Goal: Task Accomplishment & Management: Use online tool/utility

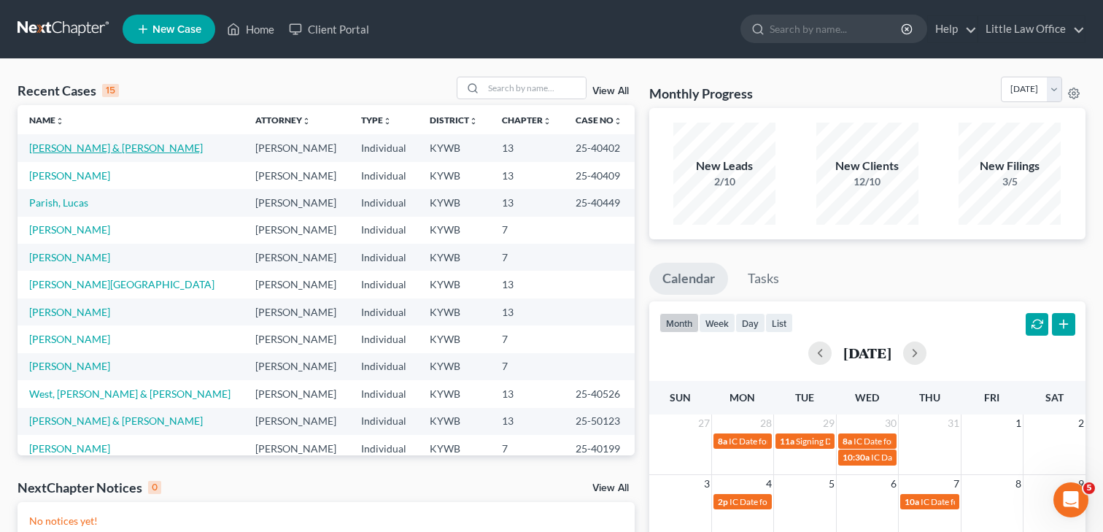
click at [105, 147] on link "[PERSON_NAME] & [PERSON_NAME]" at bounding box center [116, 148] width 174 height 12
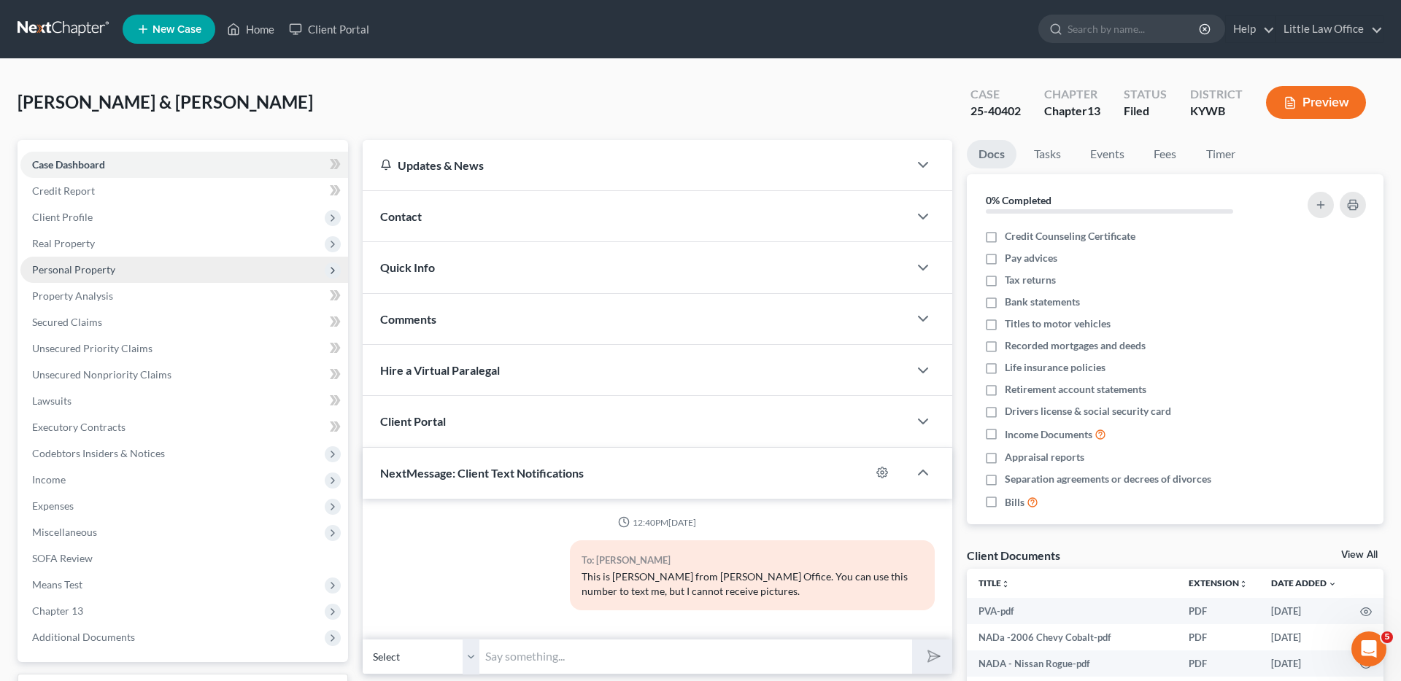
click at [69, 273] on span "Personal Property" at bounding box center [73, 269] width 83 height 12
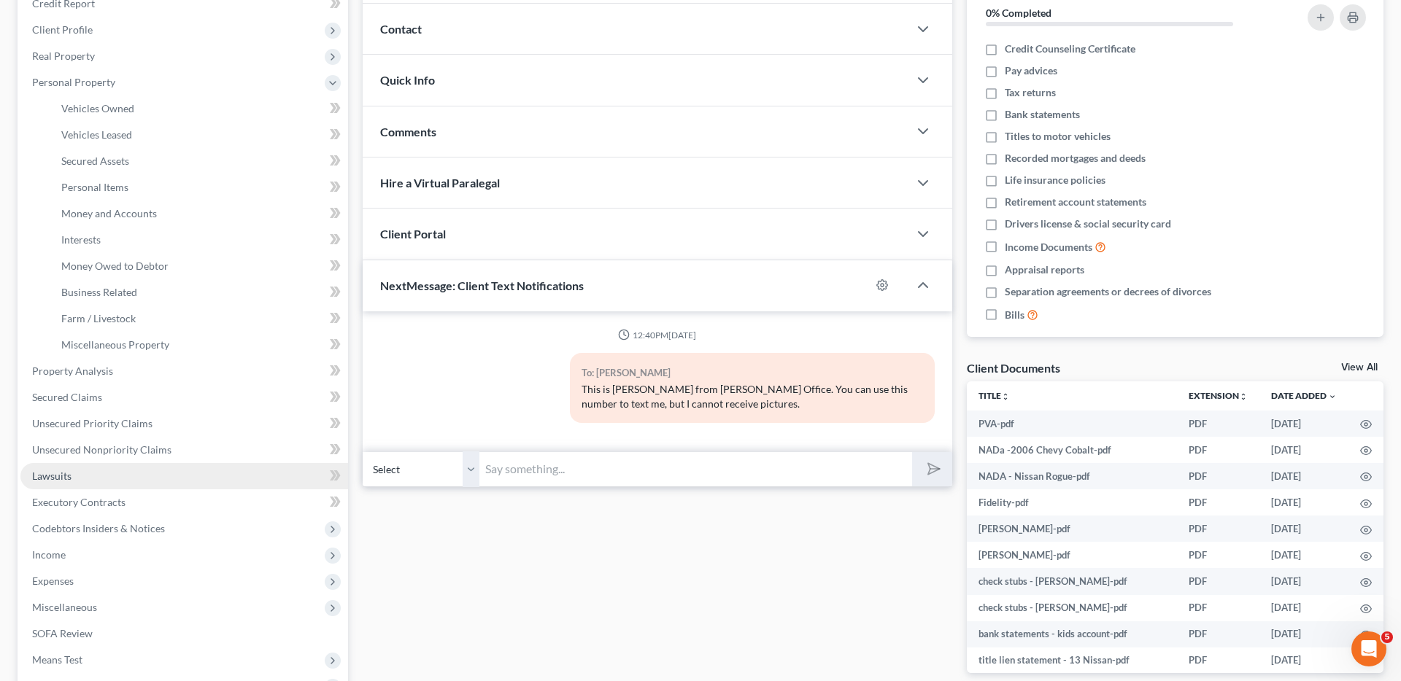
scroll to position [192, 0]
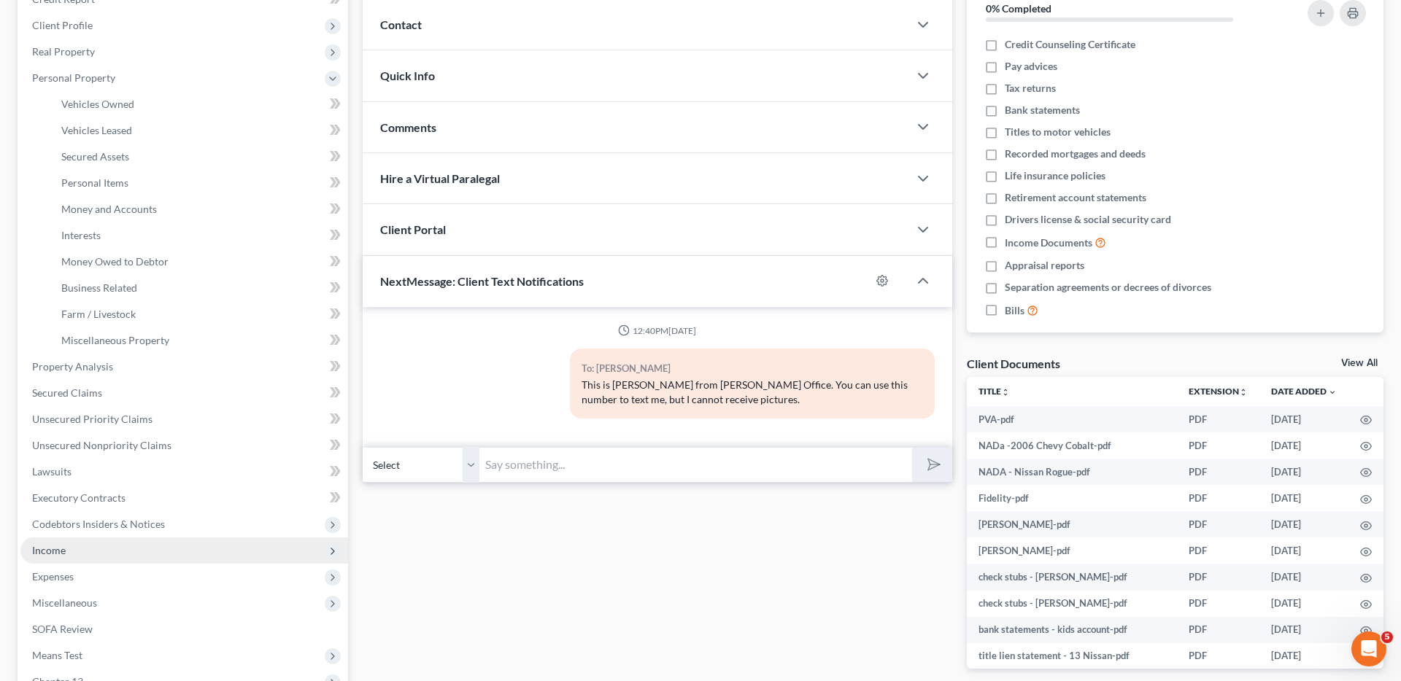
click at [66, 531] on span "Income" at bounding box center [184, 551] width 328 height 26
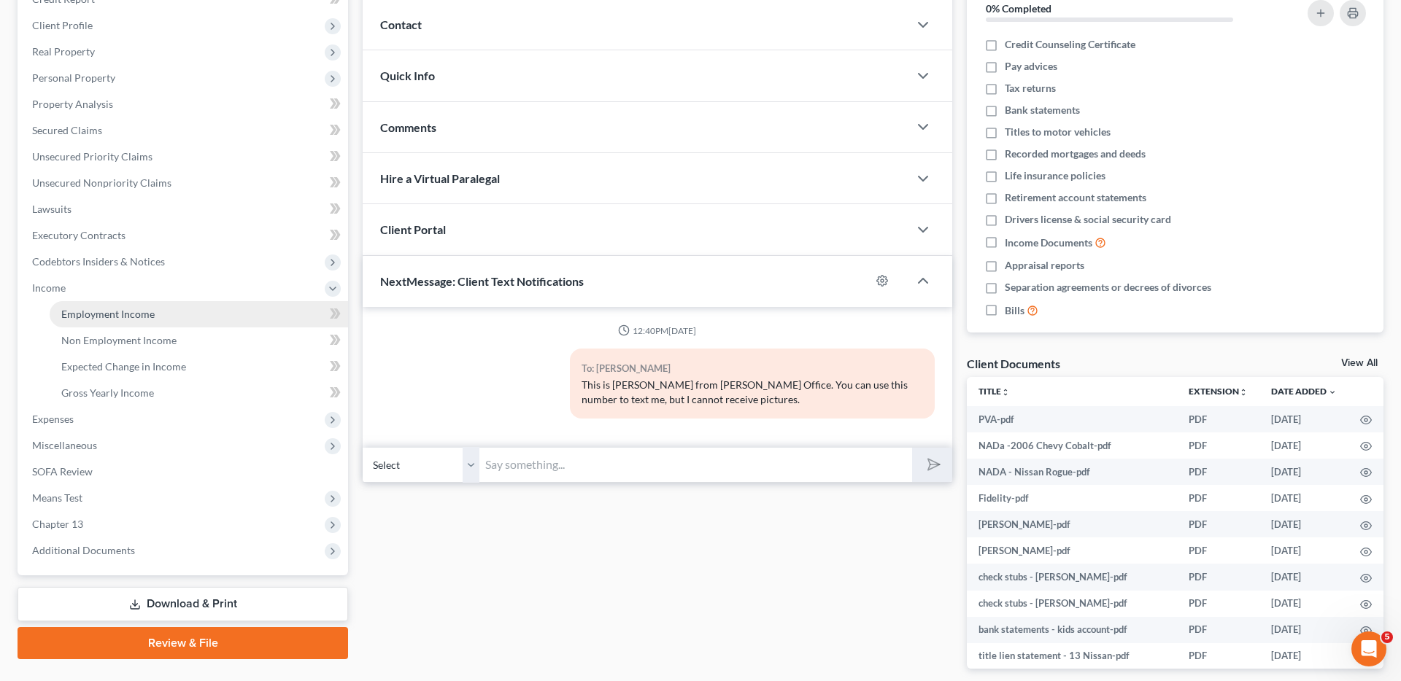
click at [103, 322] on link "Employment Income" at bounding box center [199, 314] width 298 height 26
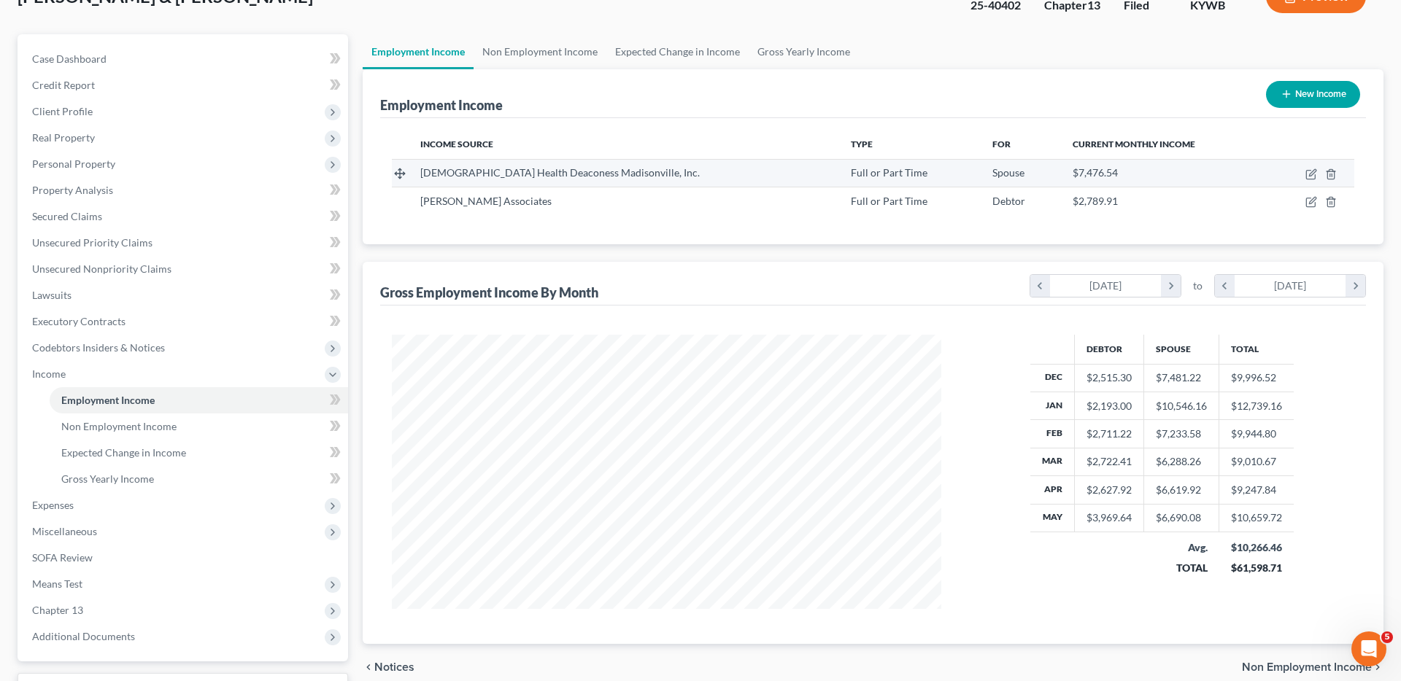
scroll to position [105, 0]
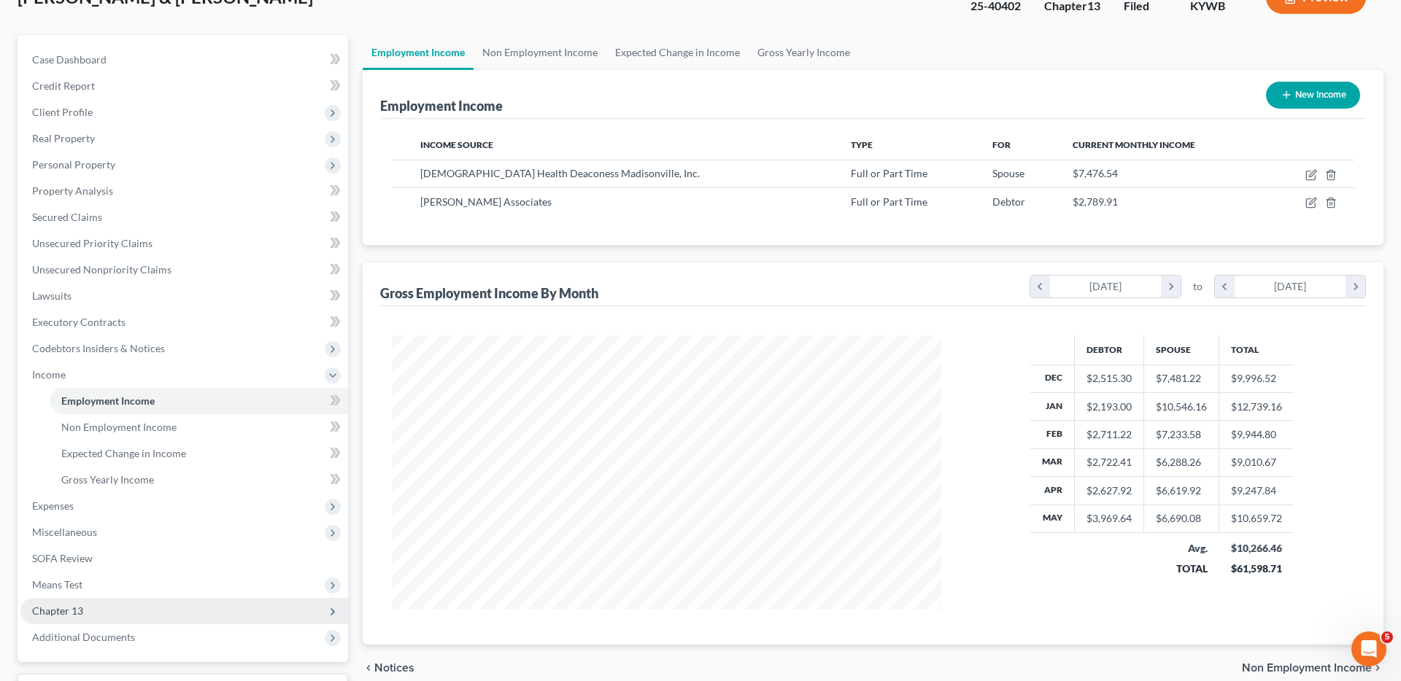
click at [87, 531] on span "Chapter 13" at bounding box center [184, 611] width 328 height 26
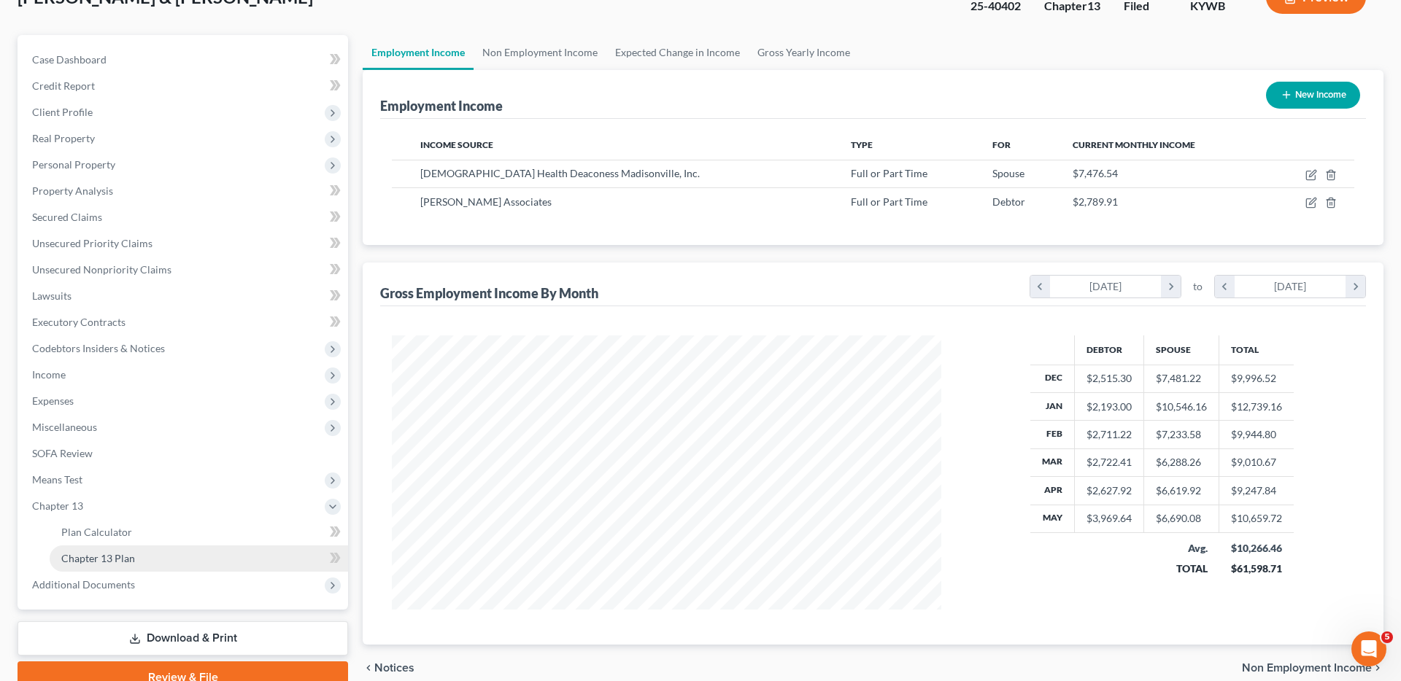
click at [113, 531] on span "Chapter 13 Plan" at bounding box center [98, 558] width 74 height 12
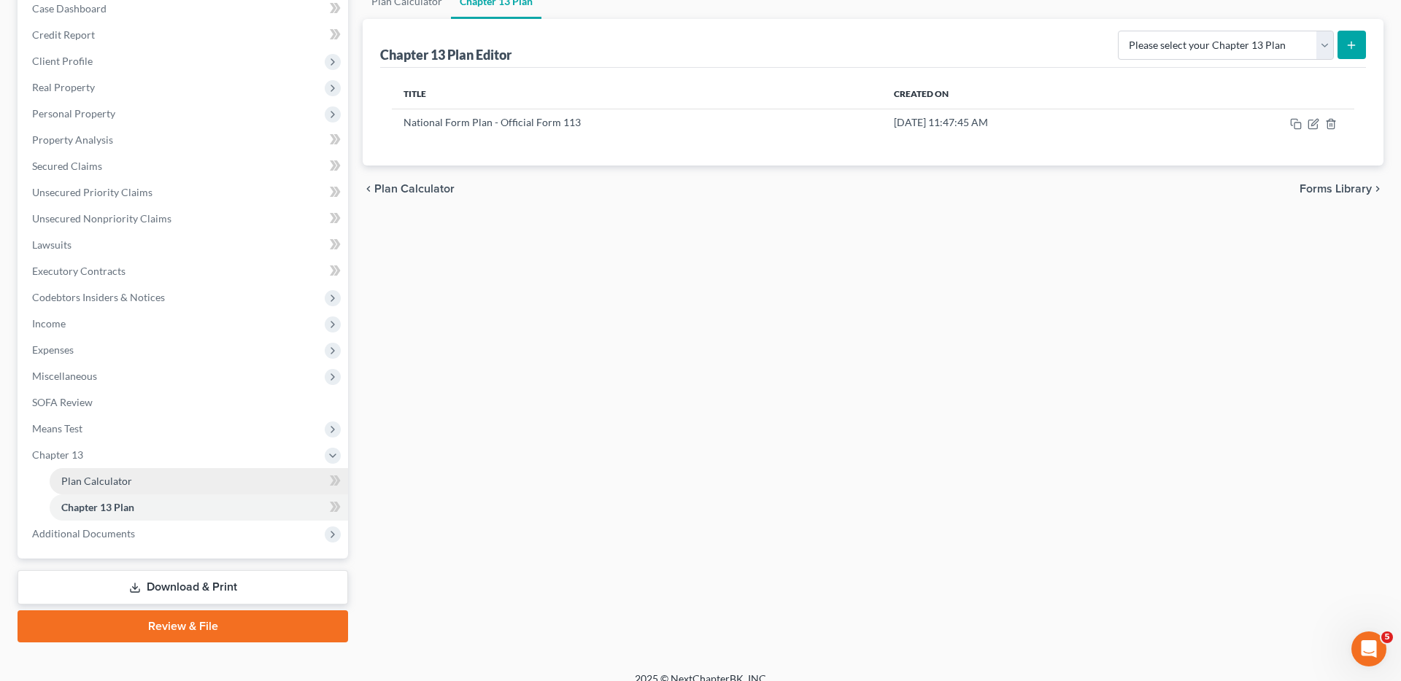
click at [98, 482] on span "Plan Calculator" at bounding box center [96, 481] width 71 height 12
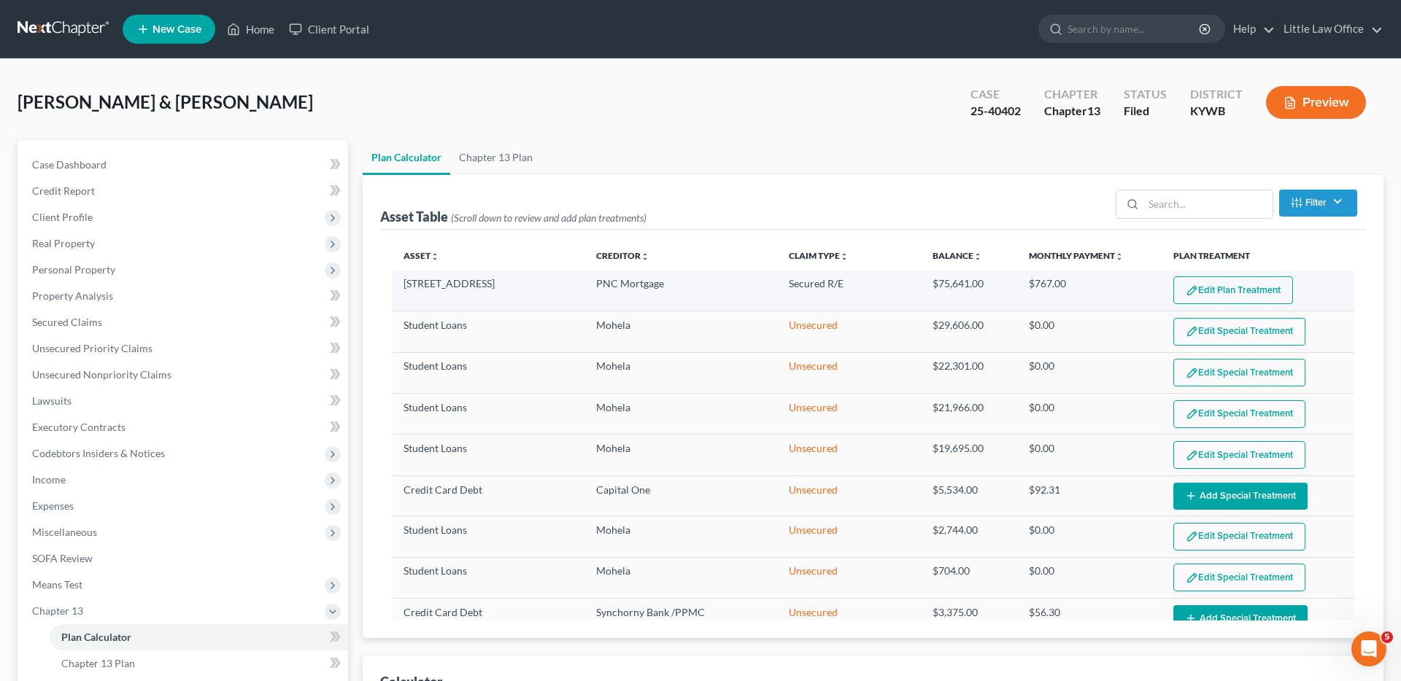
select select "59"
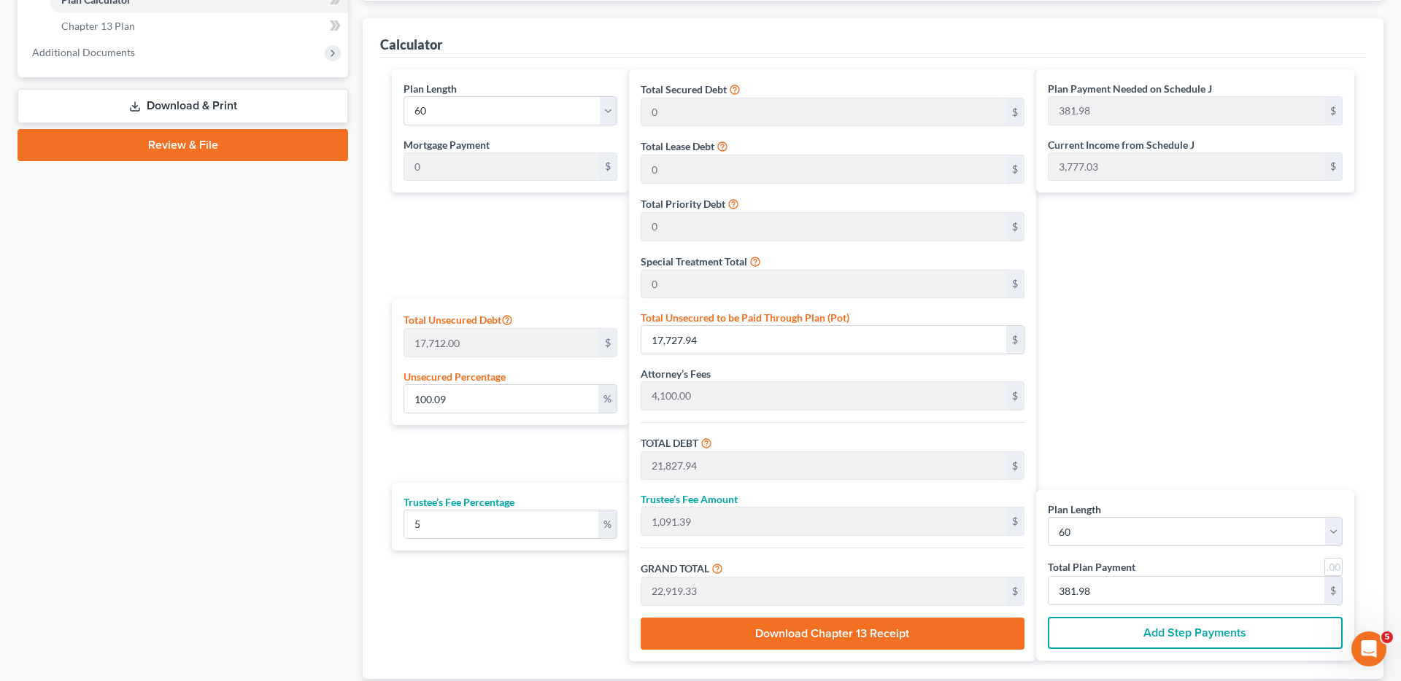
scroll to position [646, 0]
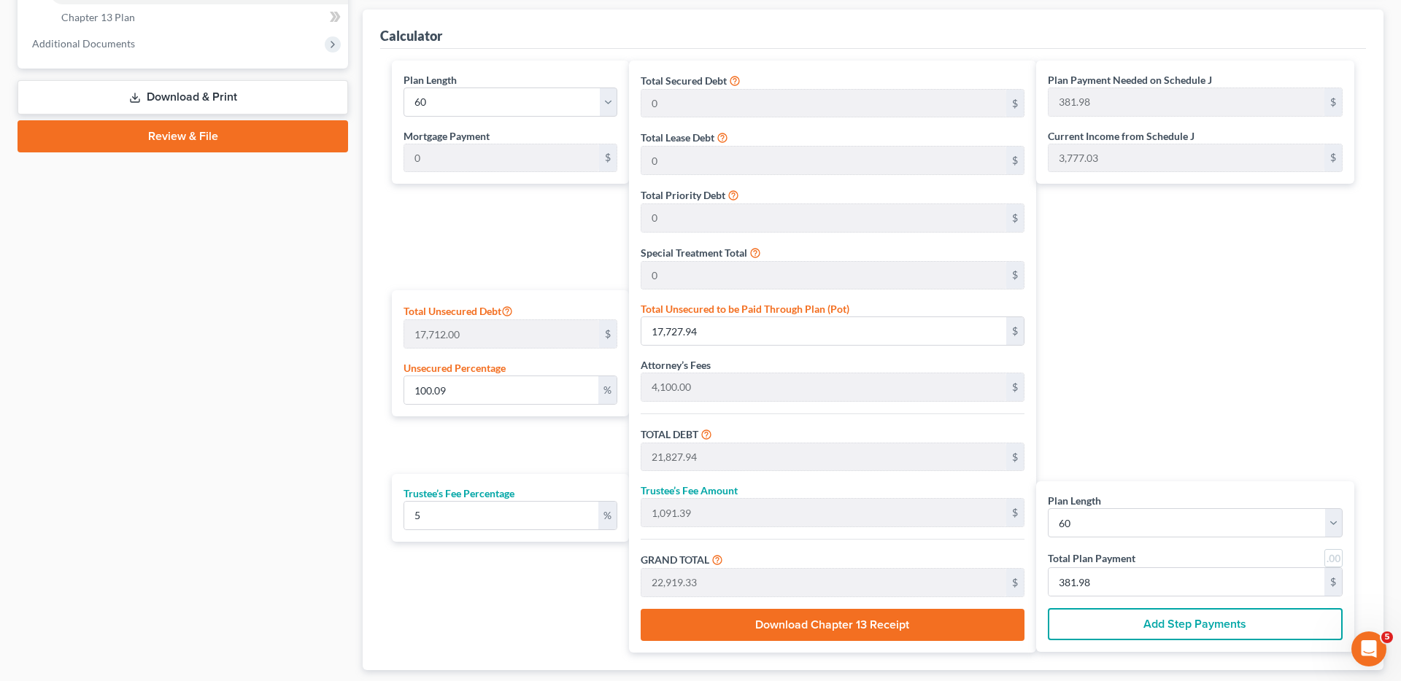
click at [1102, 378] on div "Plan Payment Needed on Schedule J 381.98 $ Current Income from Schedule J 3,777…" at bounding box center [1198, 357] width 325 height 592
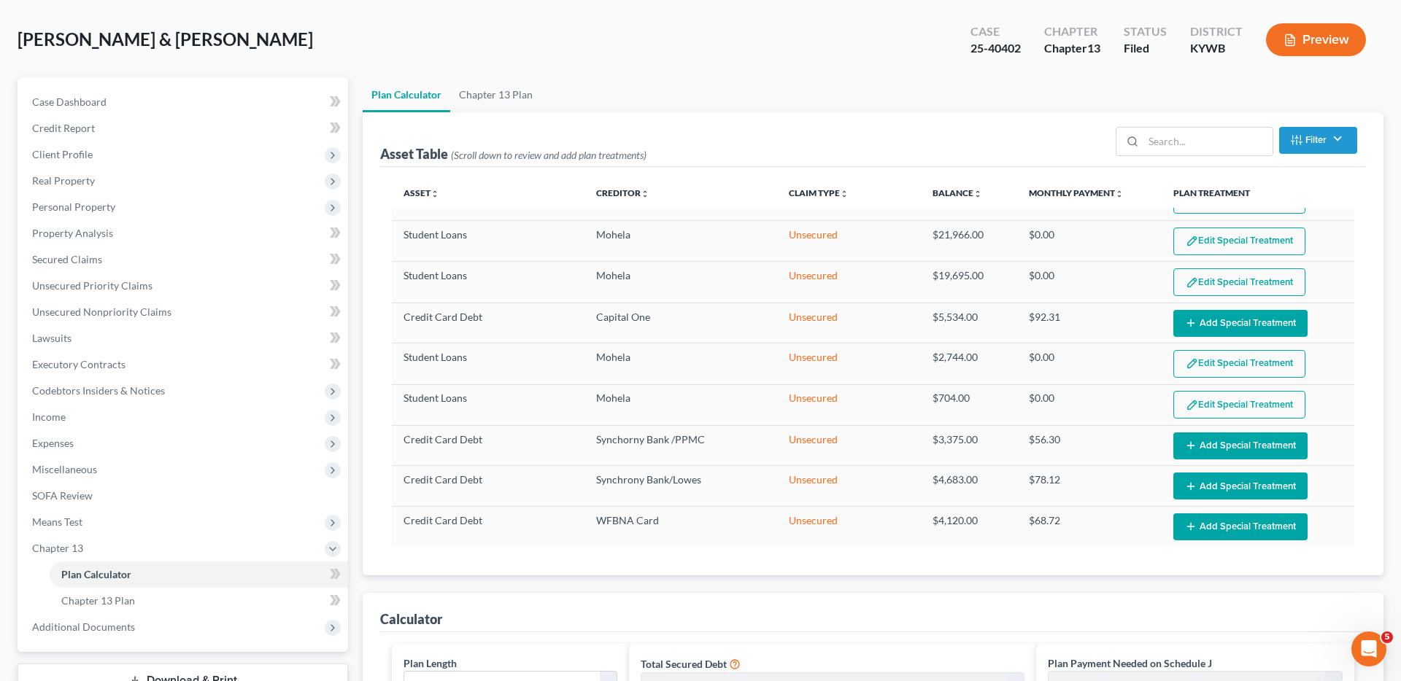
scroll to position [0, 0]
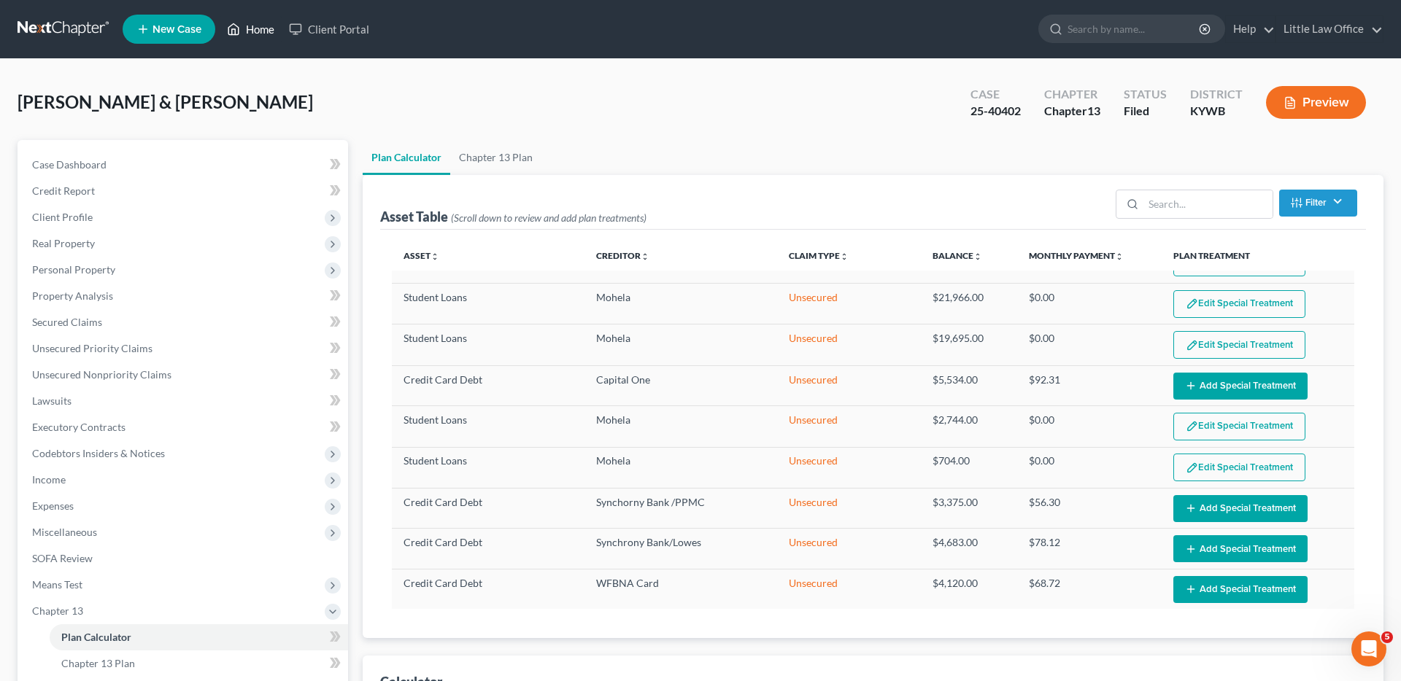
click at [255, 32] on link "Home" at bounding box center [251, 29] width 62 height 26
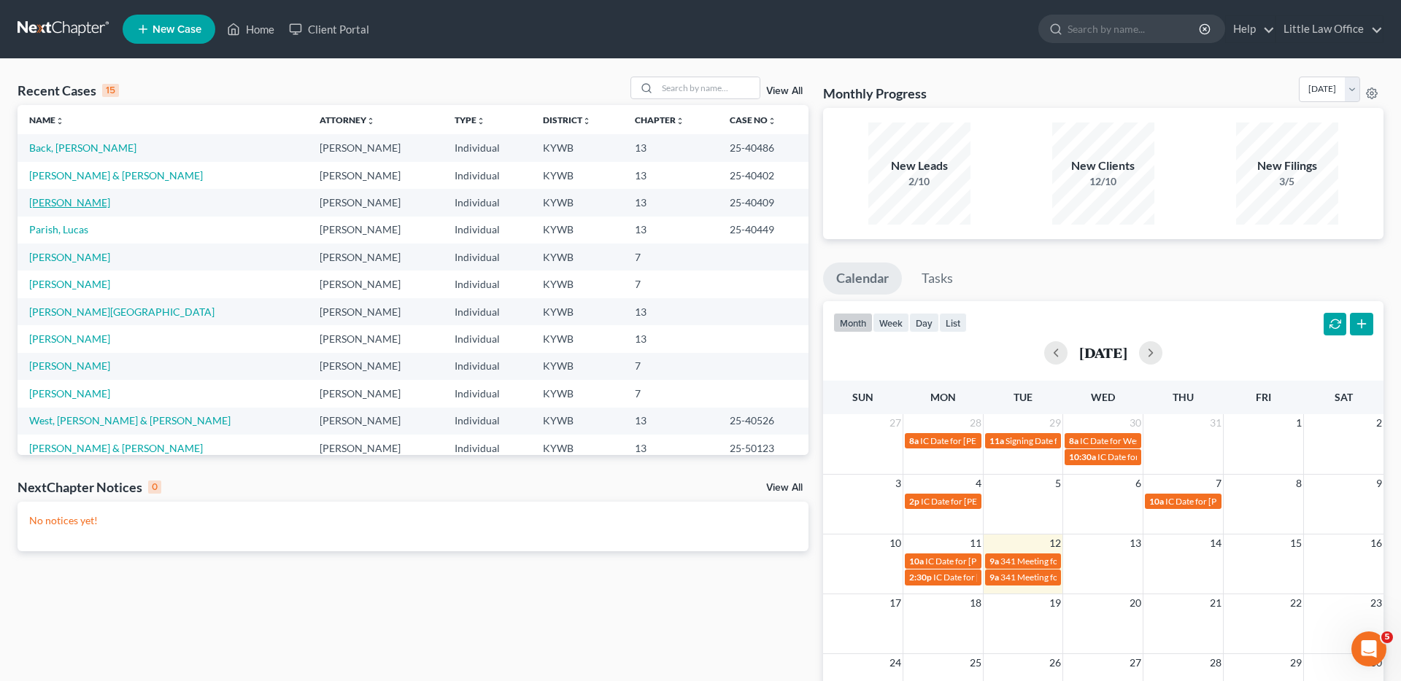
click at [67, 201] on link "[PERSON_NAME]" at bounding box center [69, 202] width 81 height 12
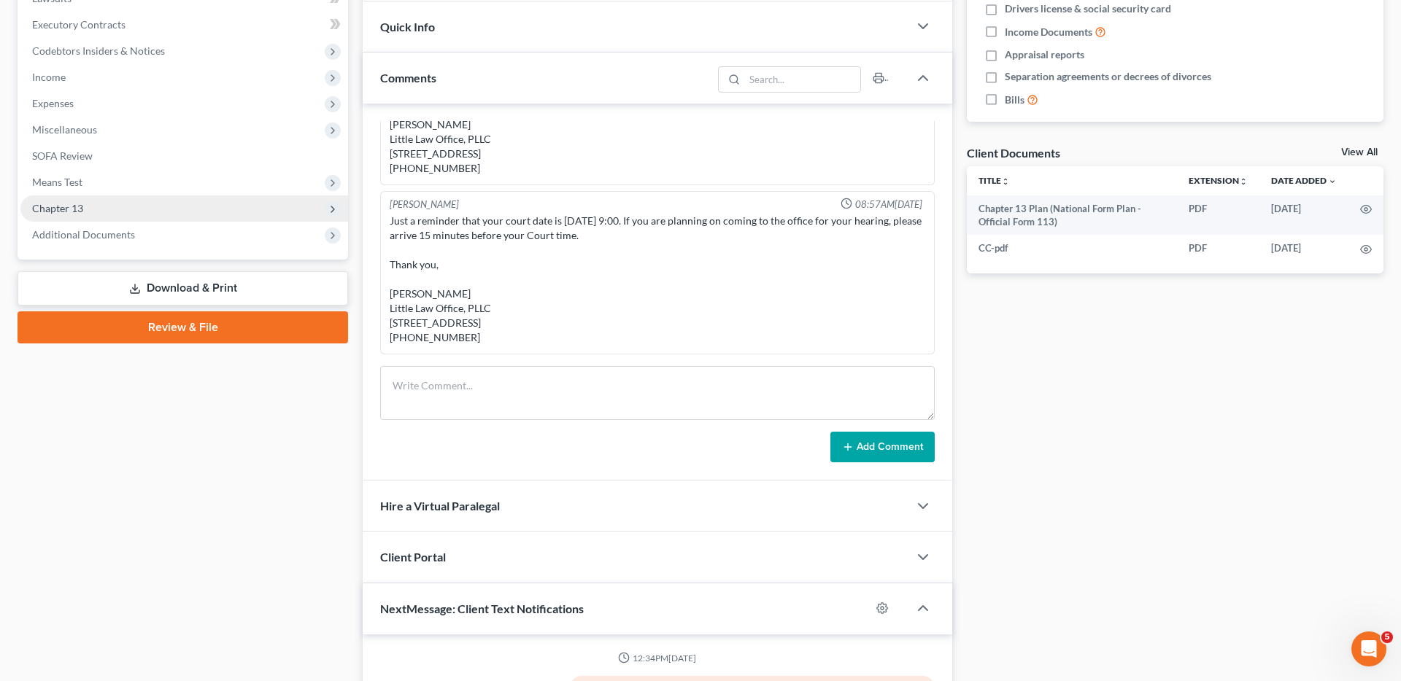
scroll to position [333, 0]
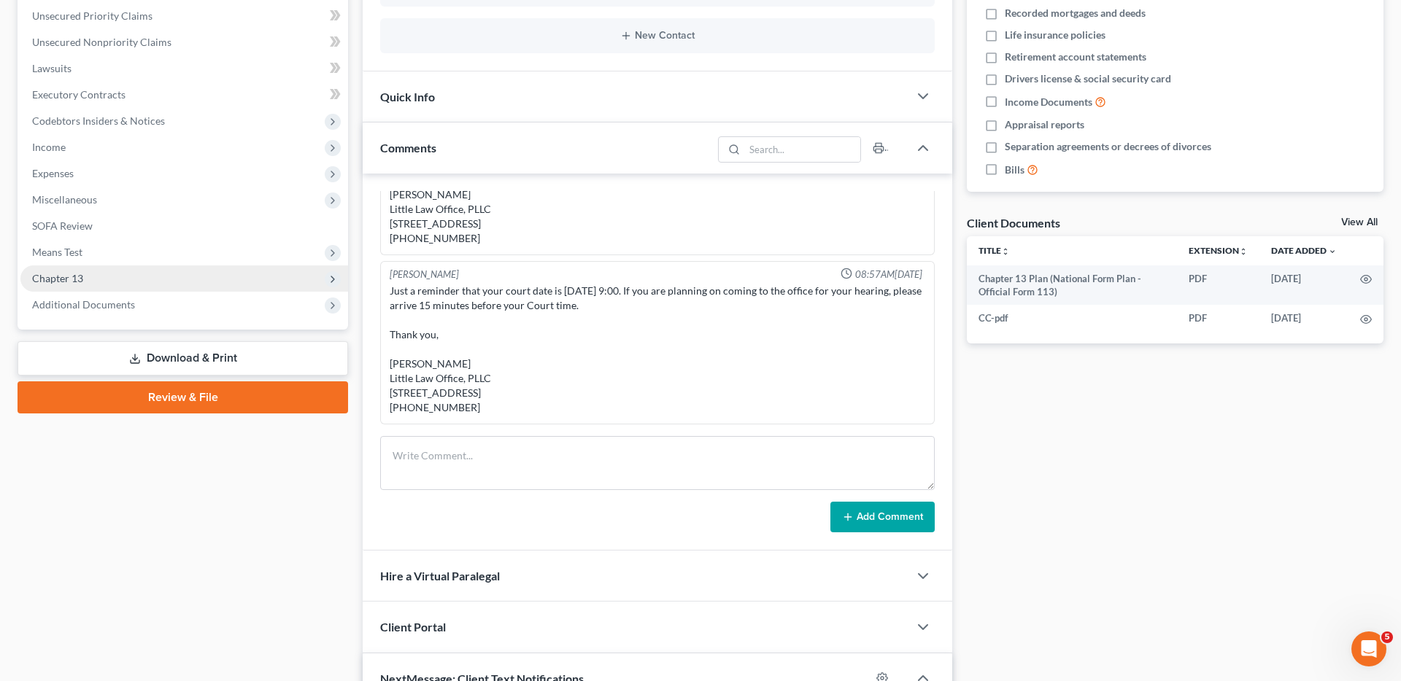
click at [91, 280] on span "Chapter 13" at bounding box center [184, 279] width 328 height 26
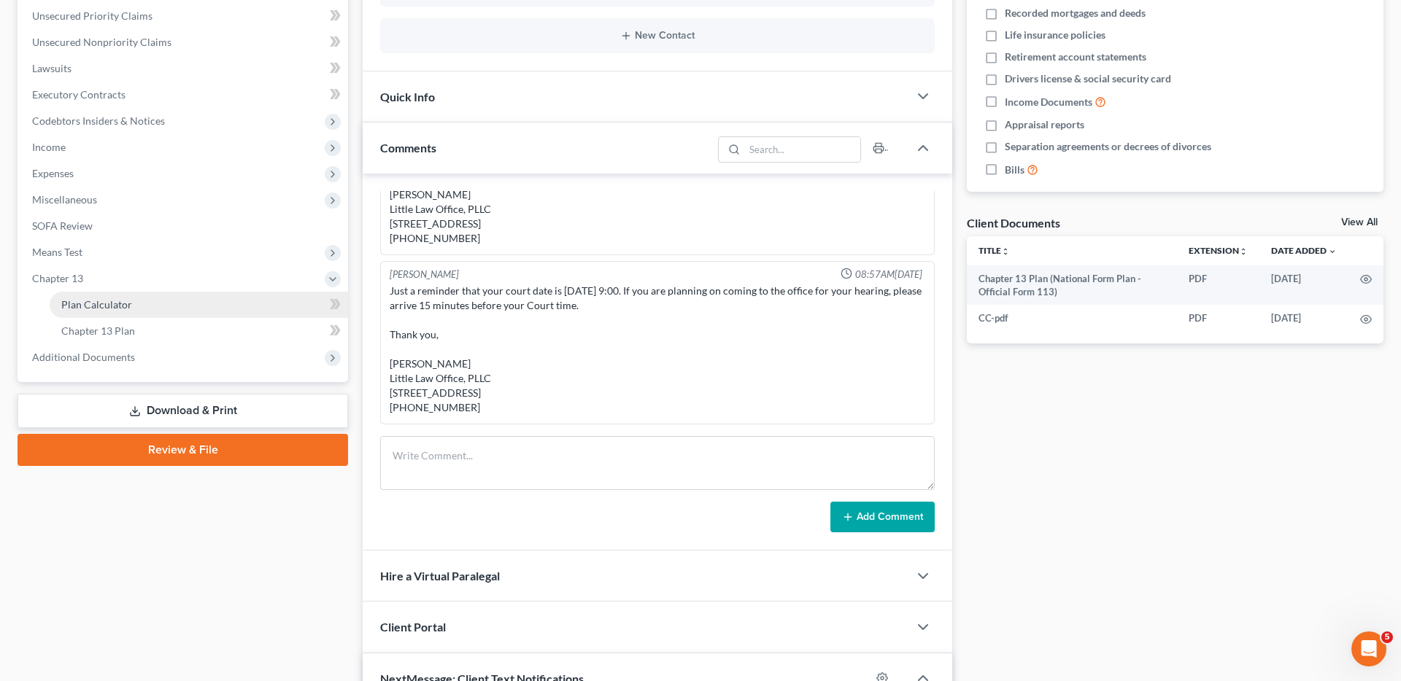
click at [99, 302] on span "Plan Calculator" at bounding box center [96, 304] width 71 height 12
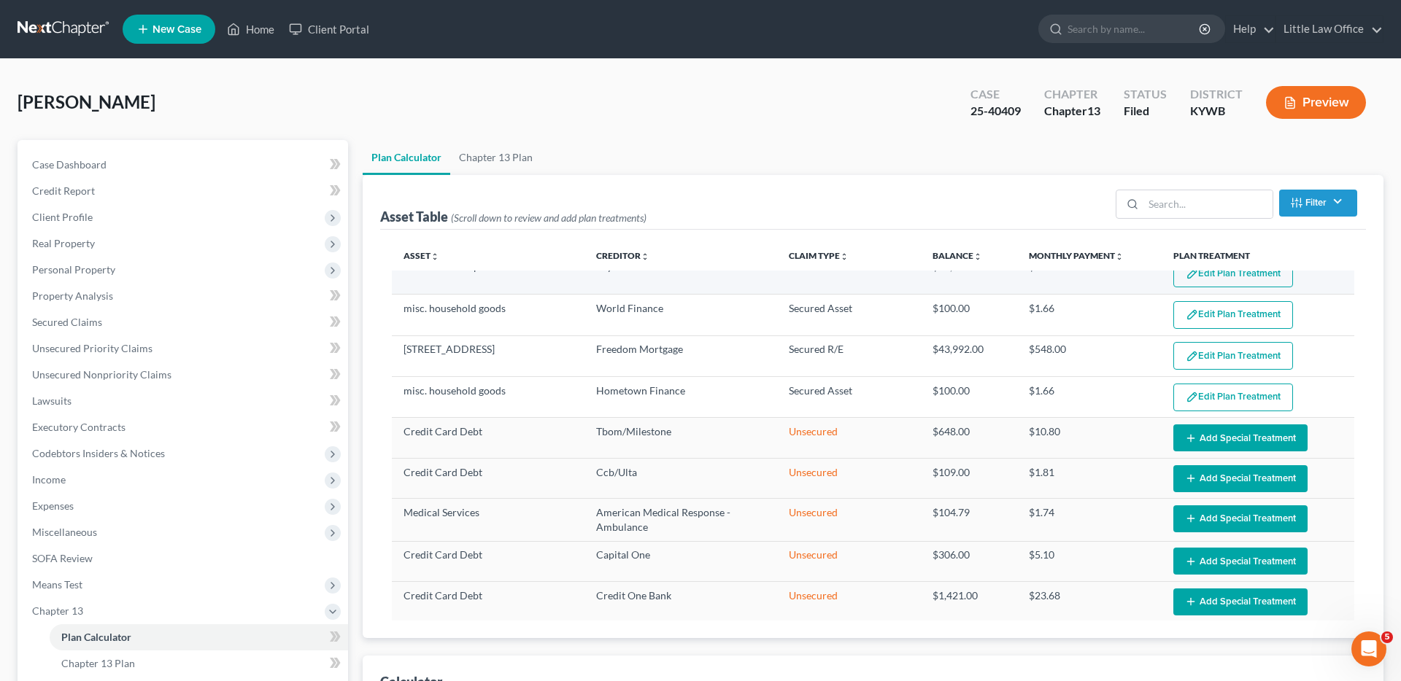
scroll to position [20, 0]
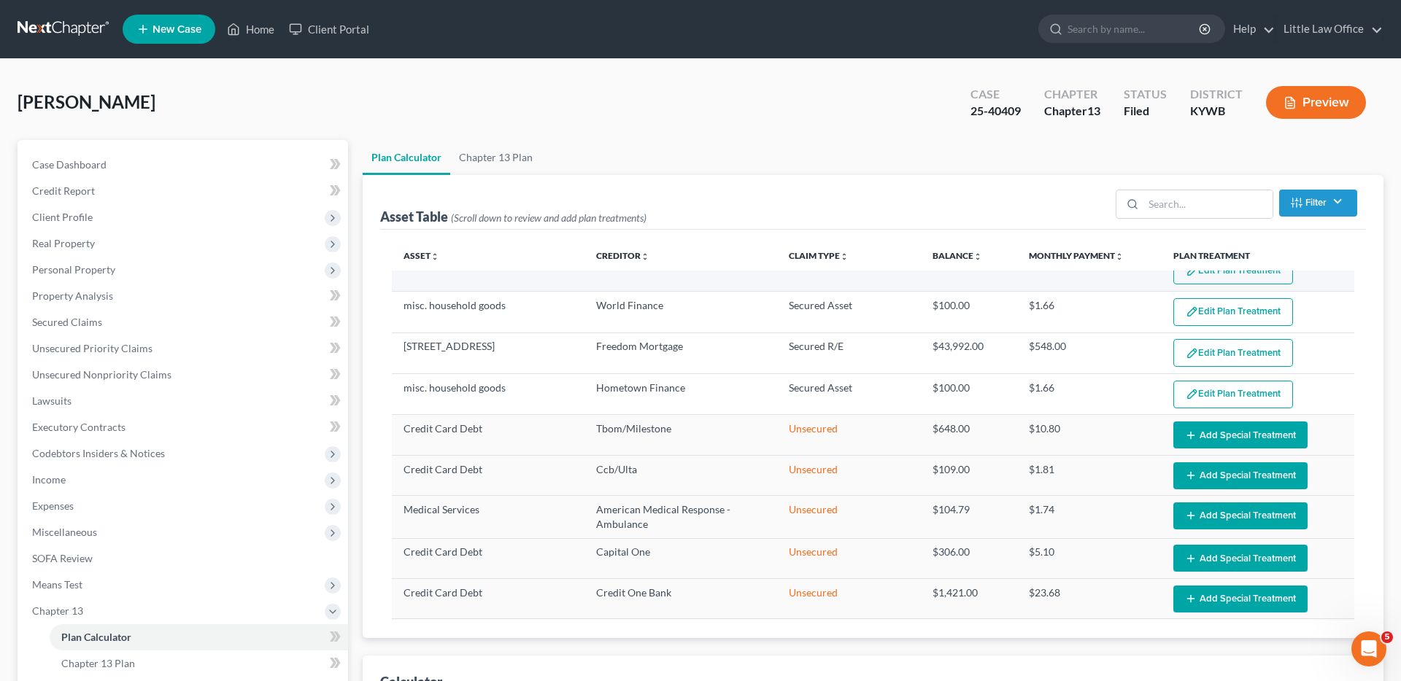
select select "59"
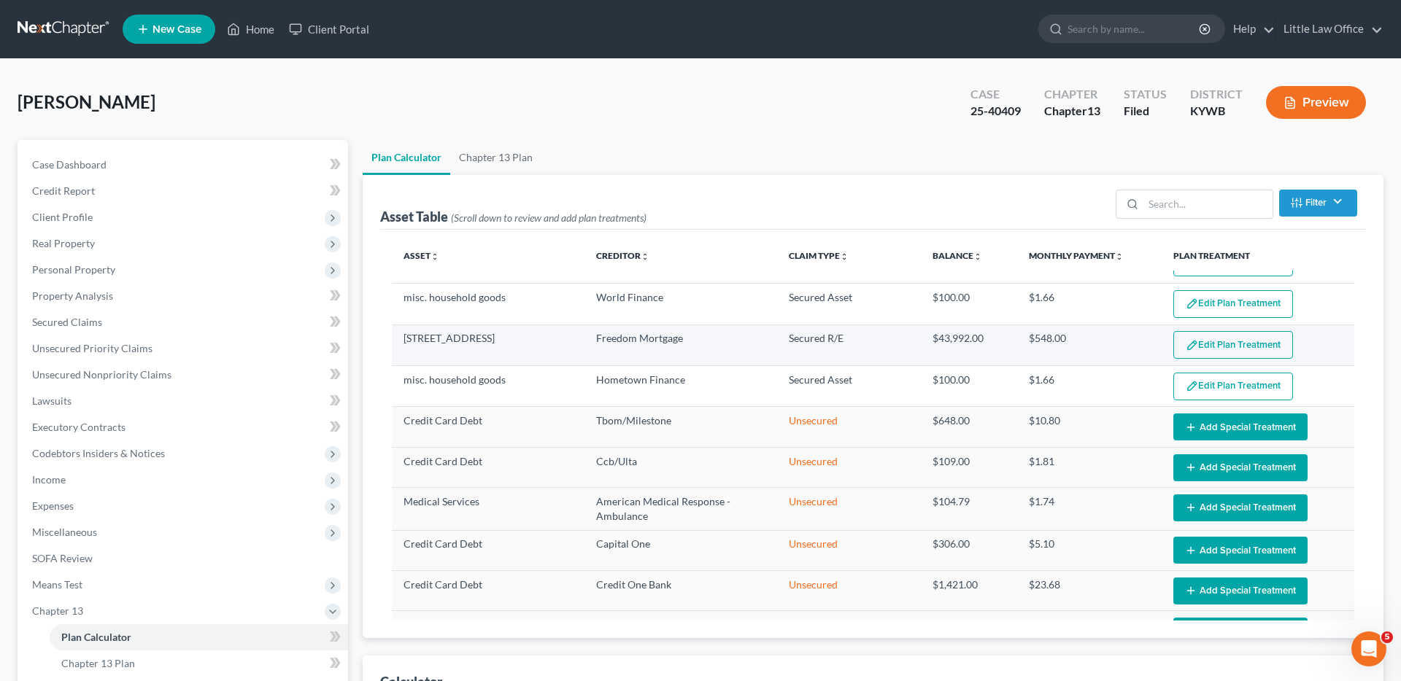
scroll to position [0, 0]
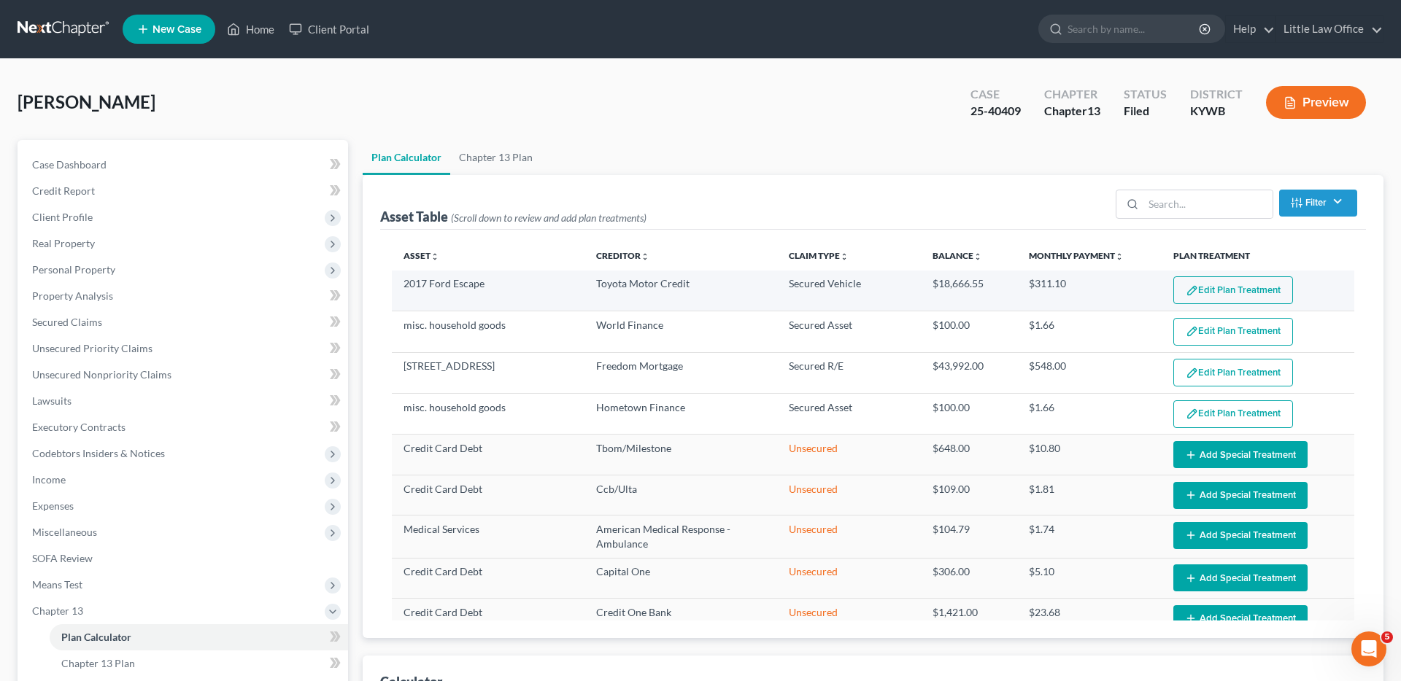
click at [1102, 293] on button "Edit Plan Treatment" at bounding box center [1233, 291] width 120 height 28
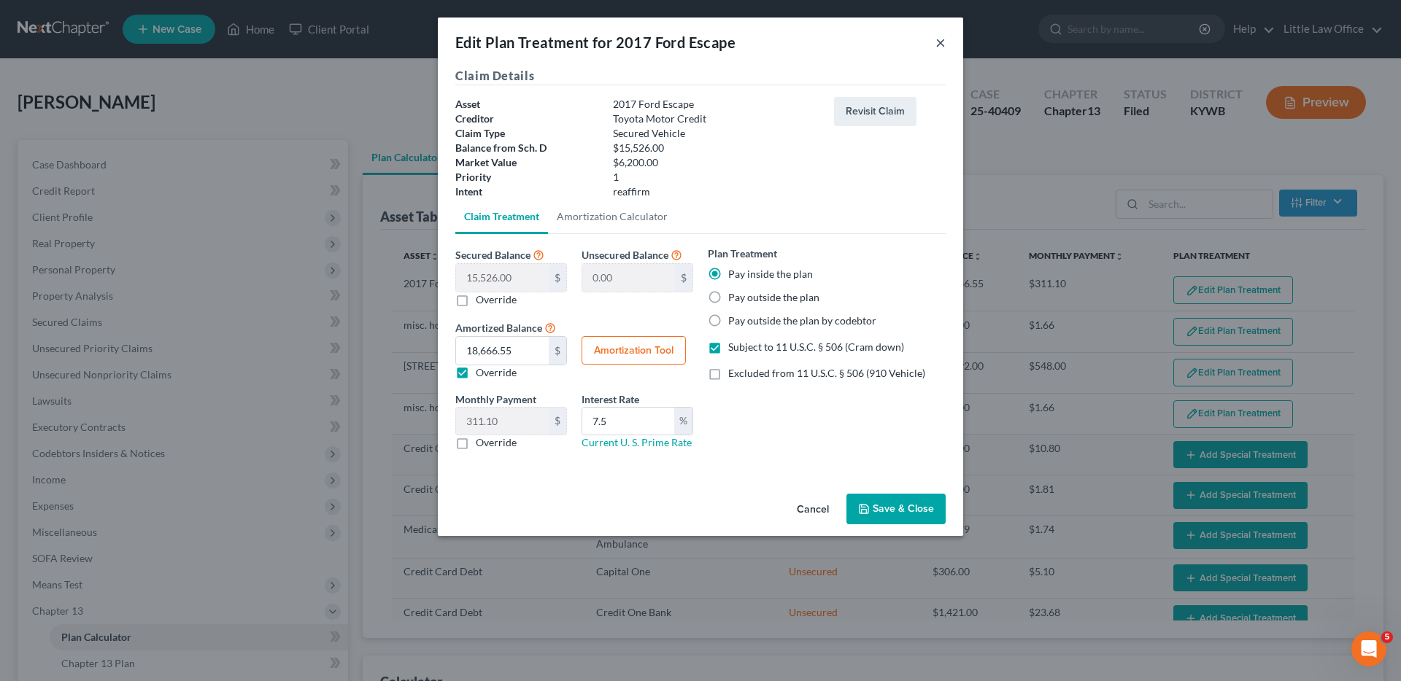
click at [939, 41] on button "×" at bounding box center [940, 43] width 10 height 18
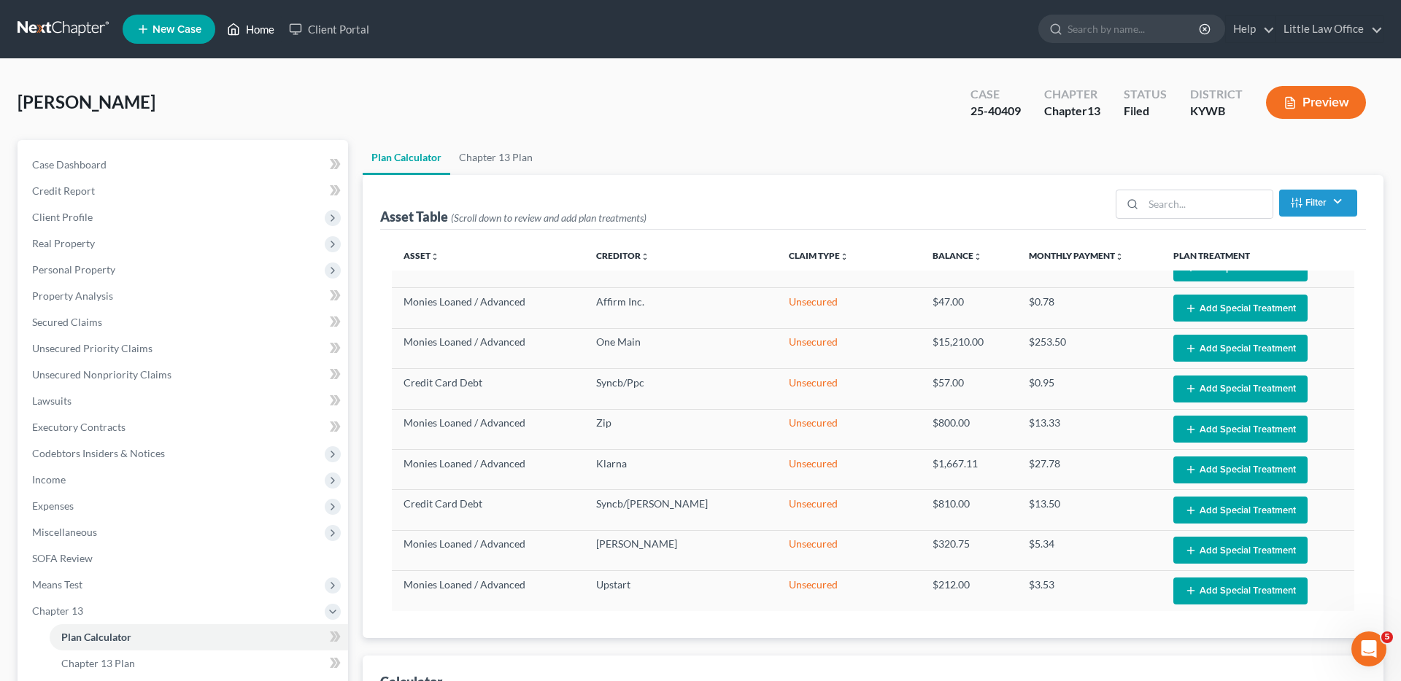
click at [260, 32] on link "Home" at bounding box center [251, 29] width 62 height 26
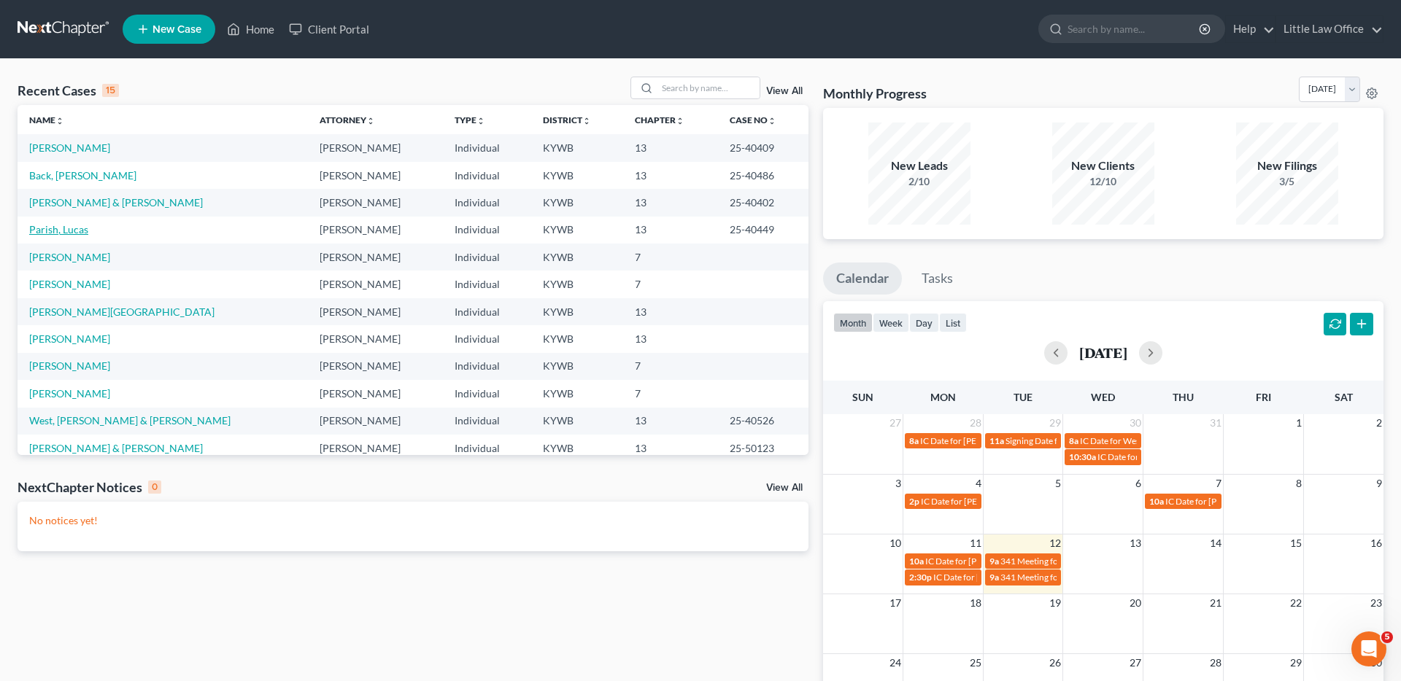
click at [56, 231] on link "Parish, Lucas" at bounding box center [58, 229] width 59 height 12
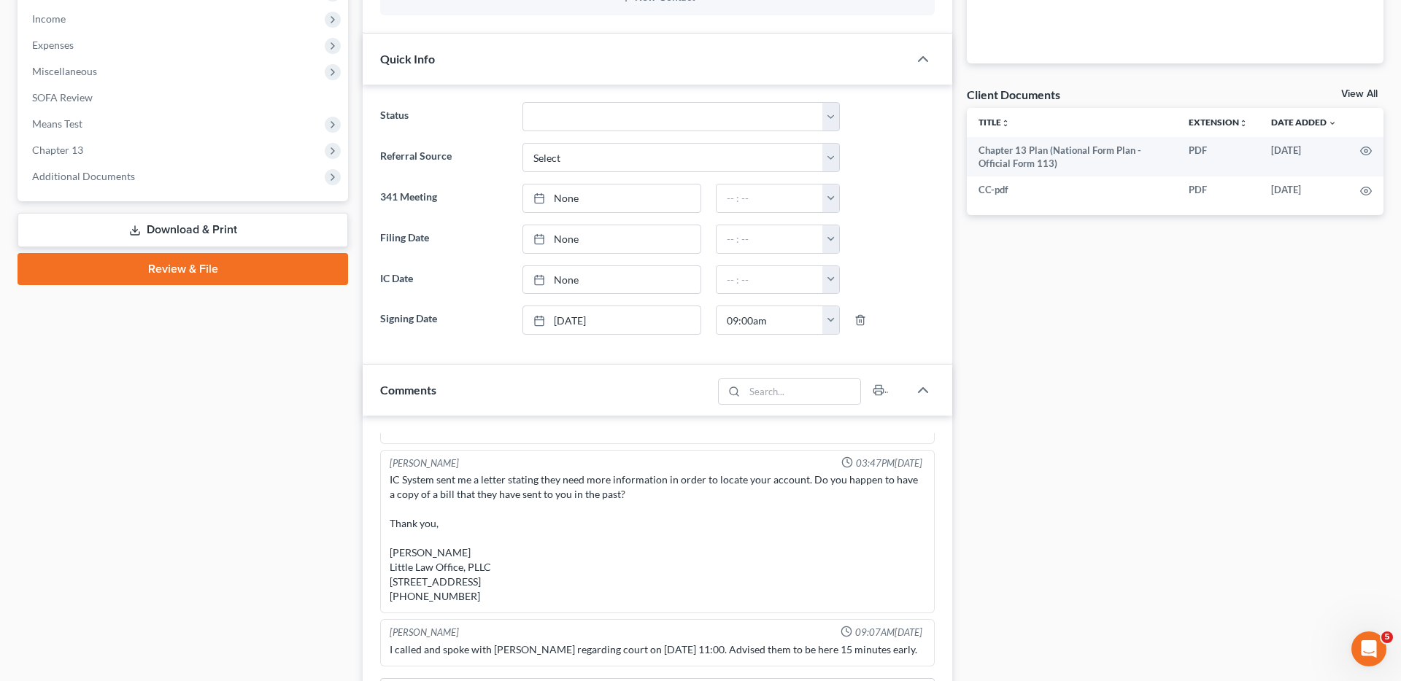
scroll to position [464, 0]
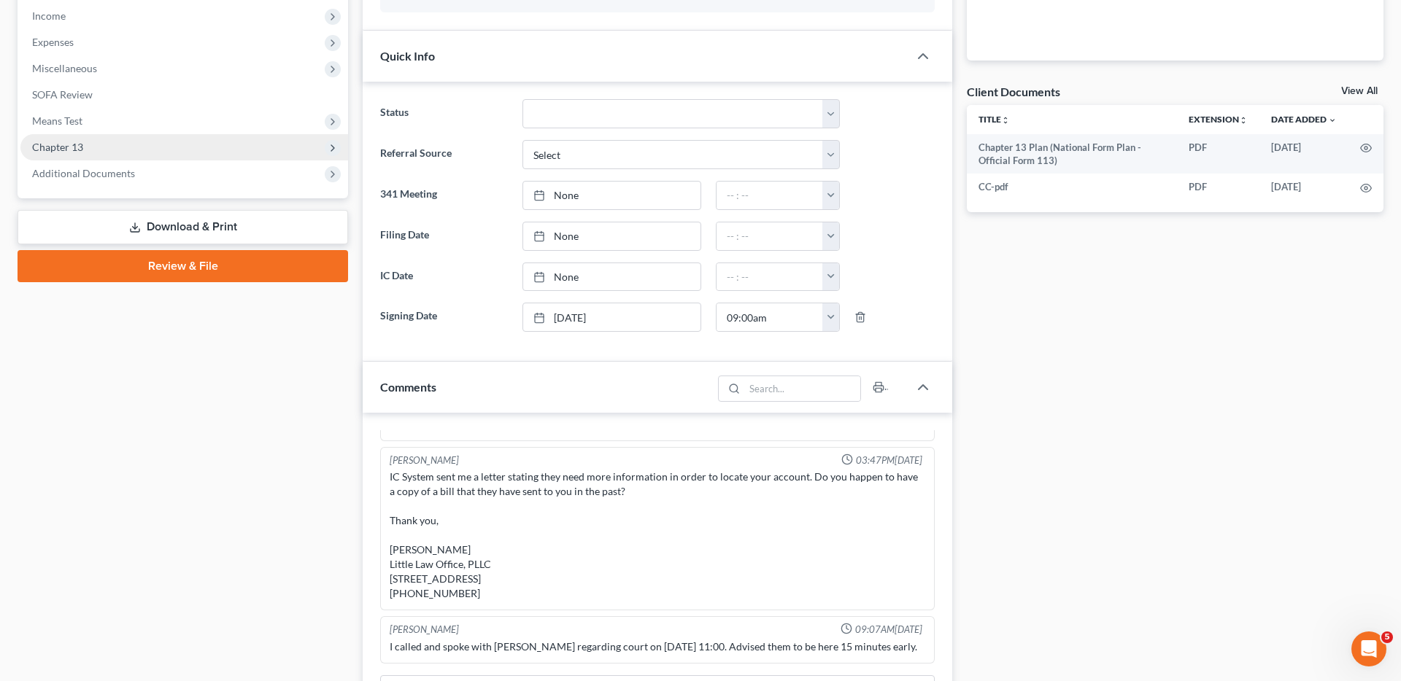
click at [87, 144] on span "Chapter 13" at bounding box center [184, 147] width 328 height 26
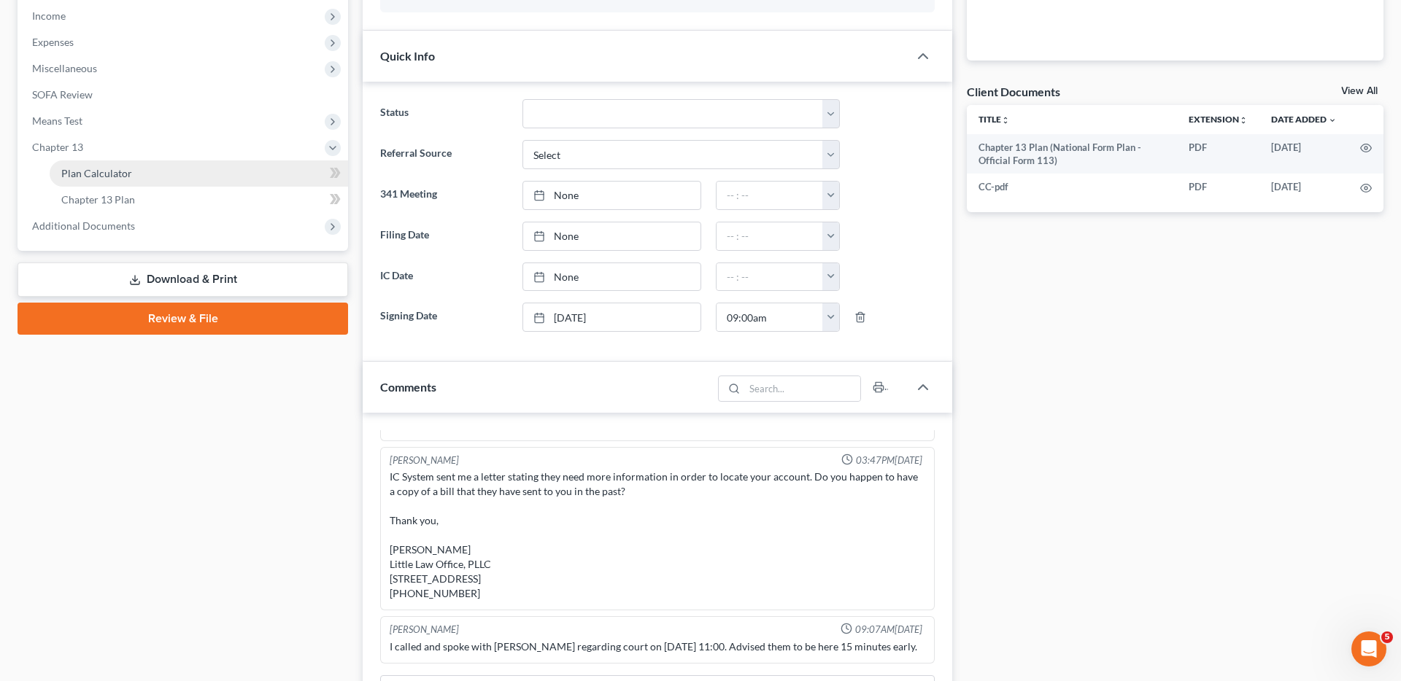
drag, startPoint x: 131, startPoint y: 177, endPoint x: 155, endPoint y: 182, distance: 24.6
click at [131, 177] on link "Plan Calculator" at bounding box center [199, 174] width 298 height 26
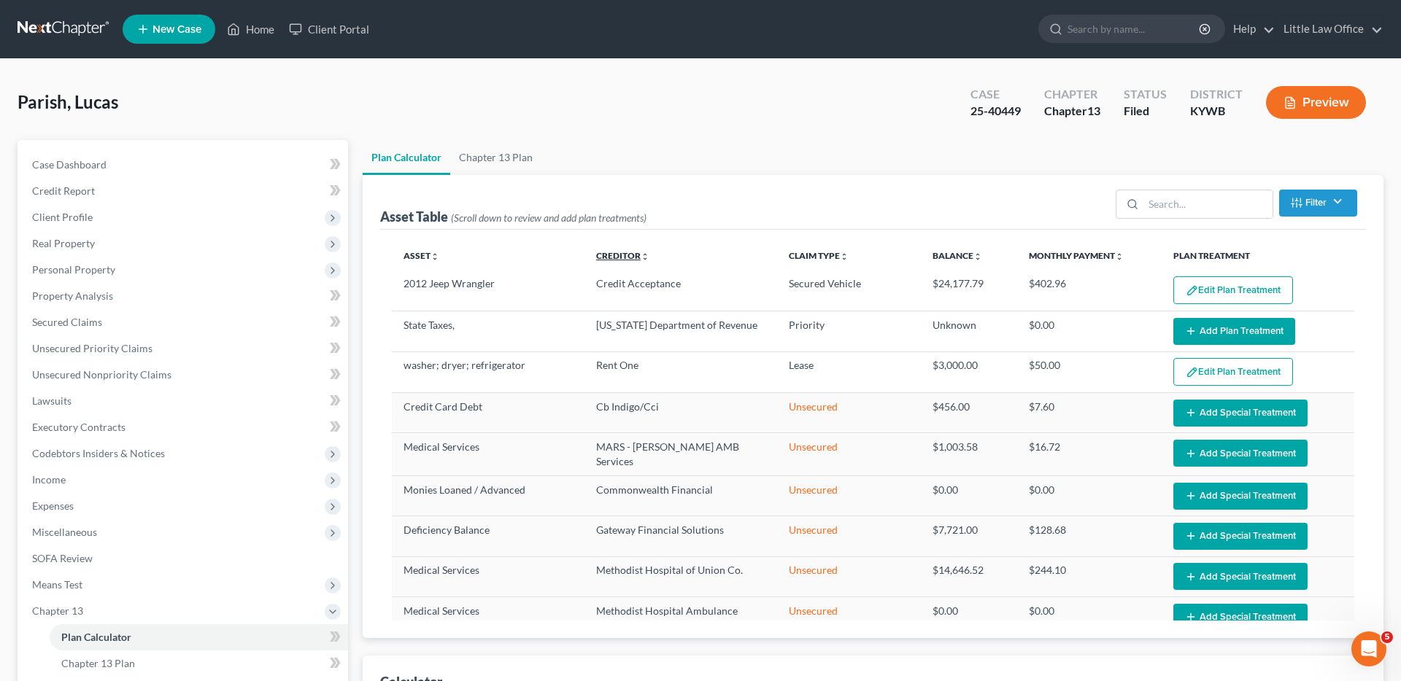
select select "59"
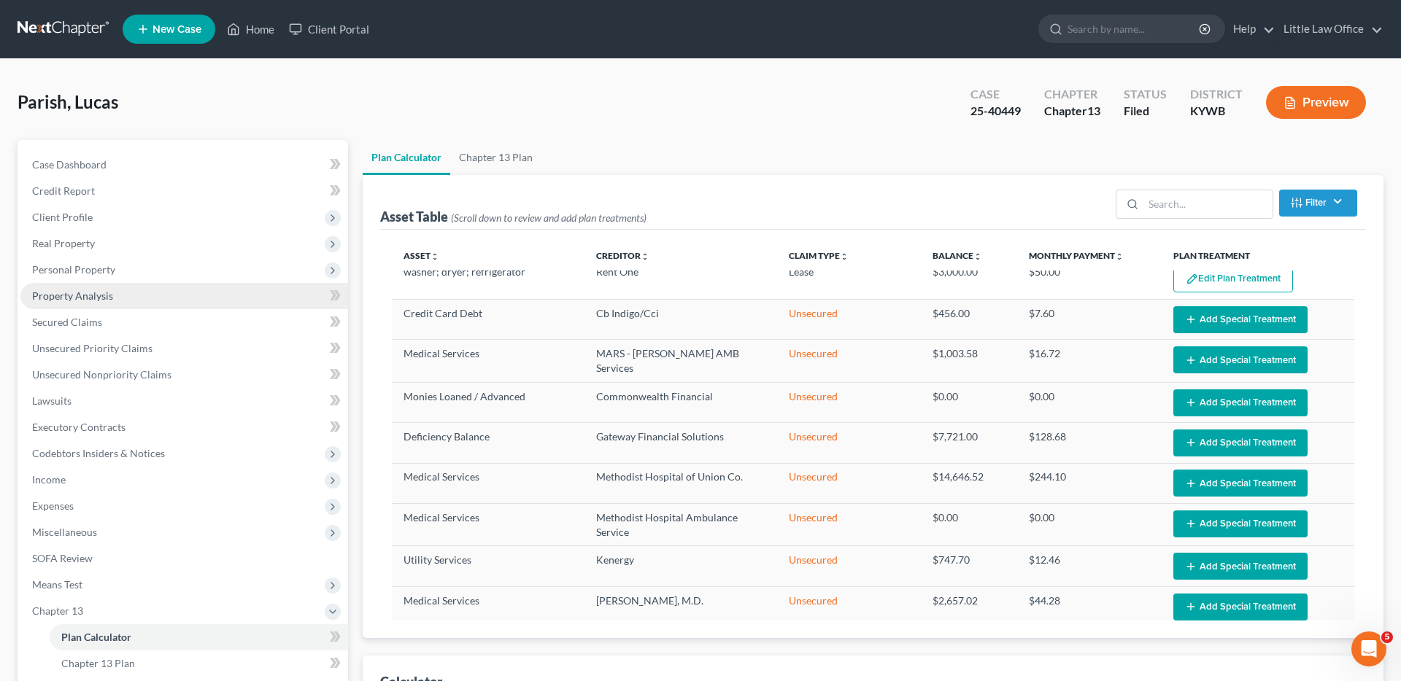
scroll to position [94, 0]
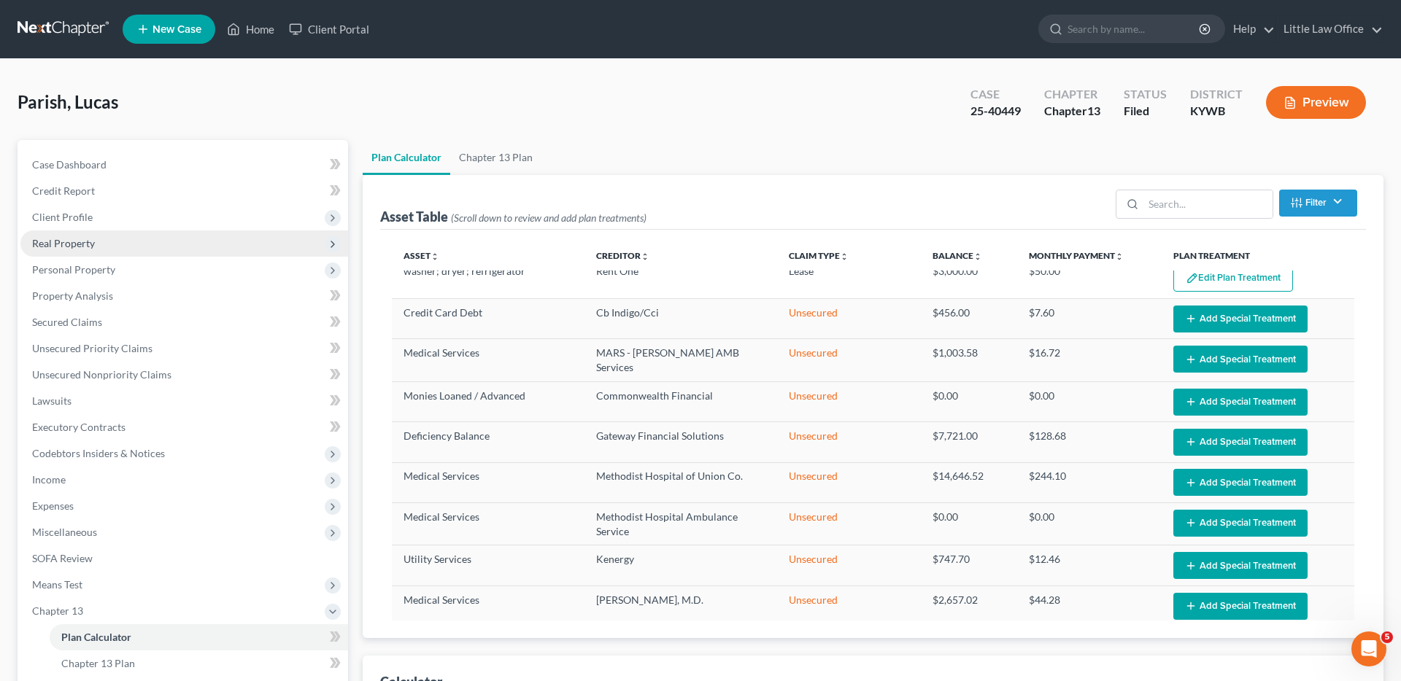
click at [74, 241] on span "Real Property" at bounding box center [63, 243] width 63 height 12
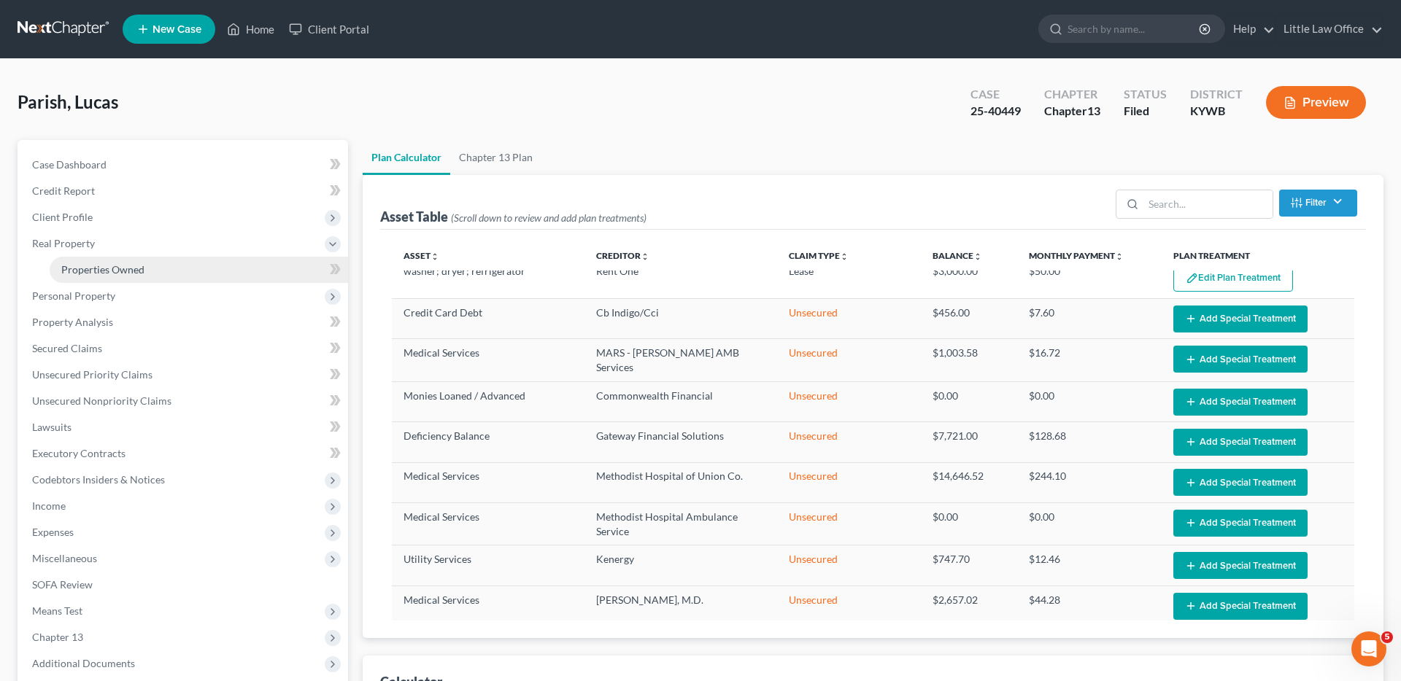
click at [101, 266] on span "Properties Owned" at bounding box center [102, 269] width 83 height 12
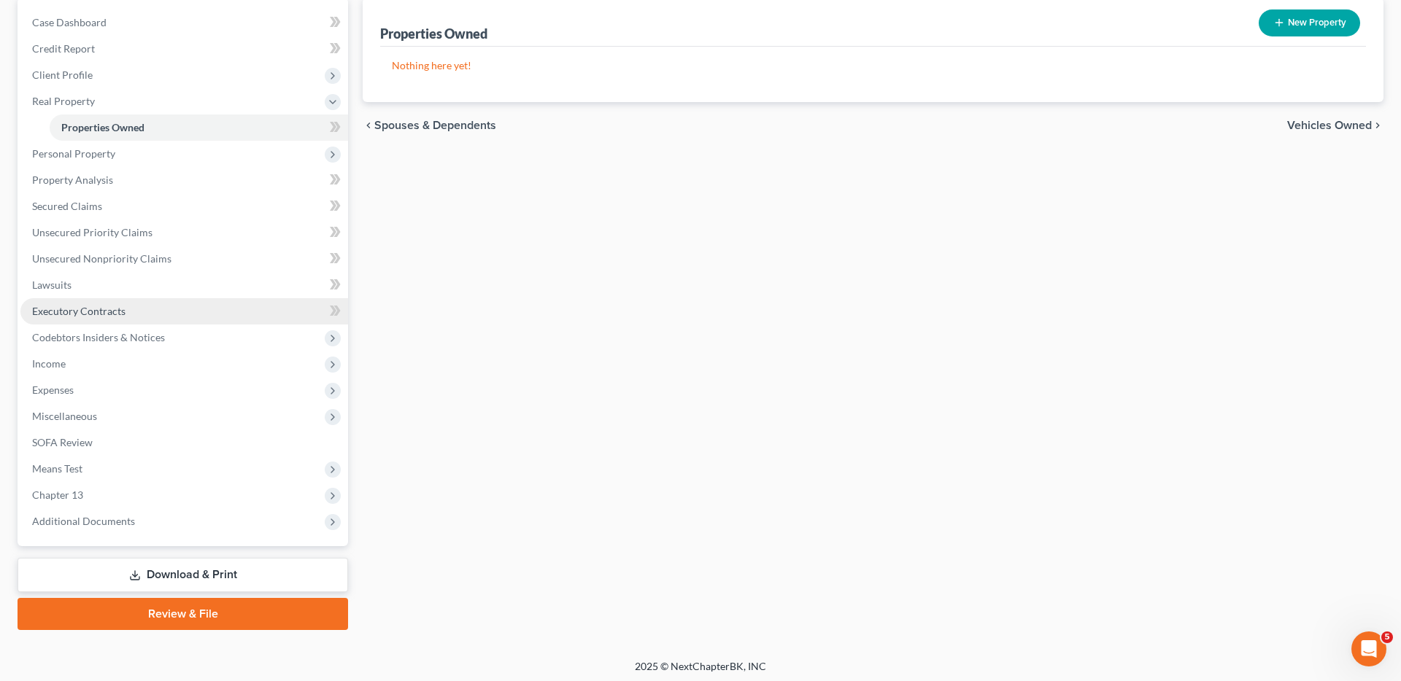
scroll to position [147, 0]
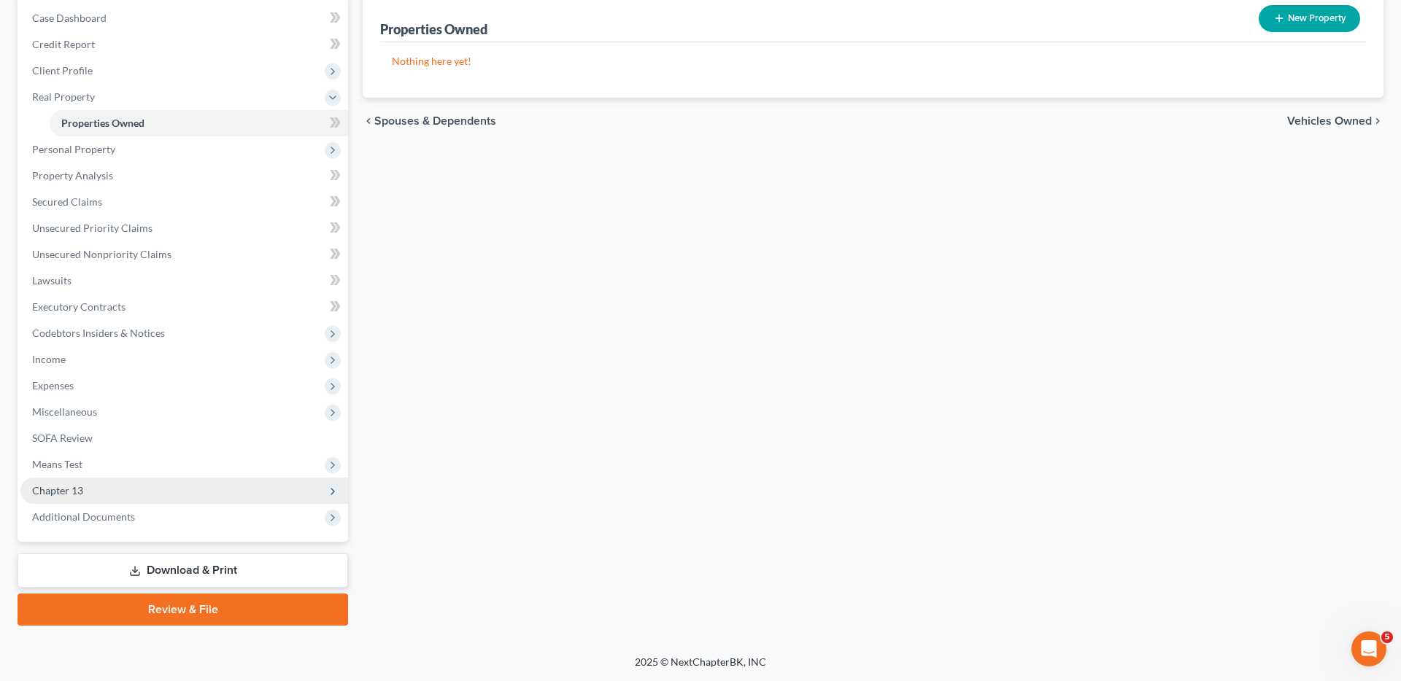
click at [64, 492] on span "Chapter 13" at bounding box center [57, 490] width 51 height 12
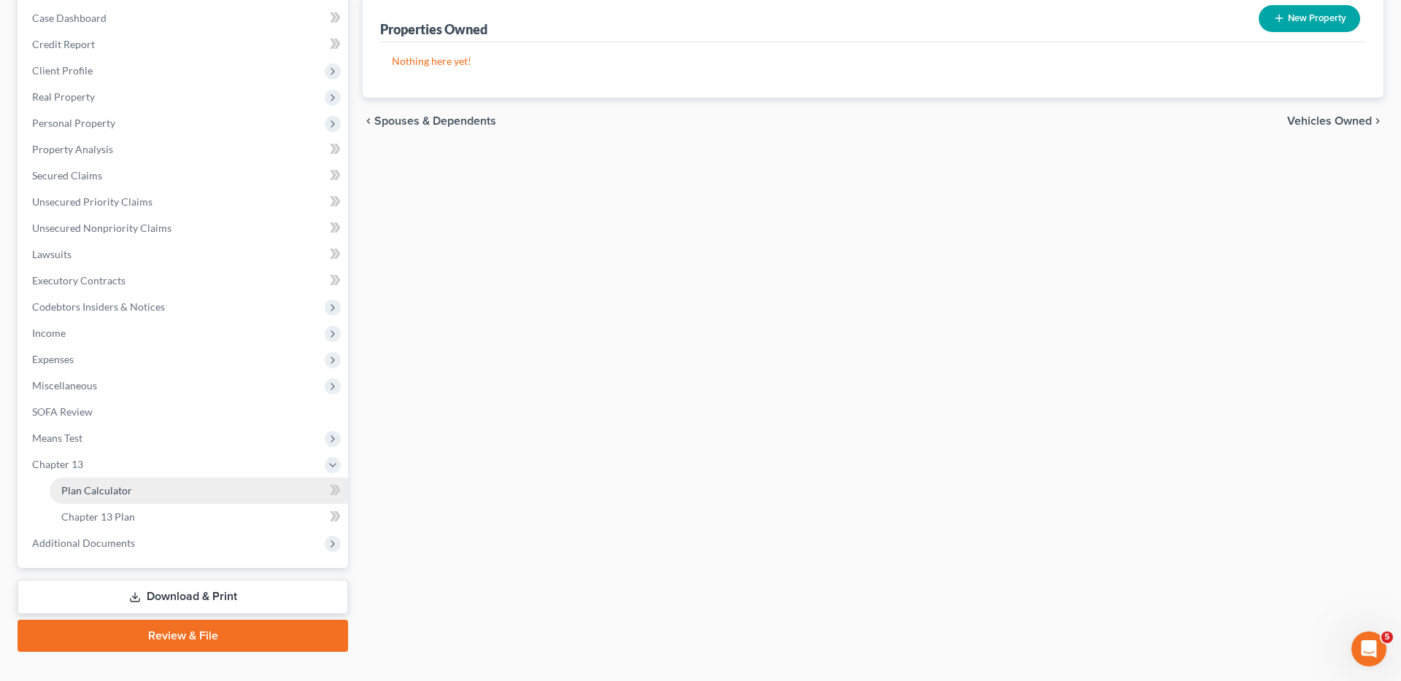
scroll to position [146, 0]
click at [147, 499] on link "Plan Calculator" at bounding box center [199, 492] width 298 height 26
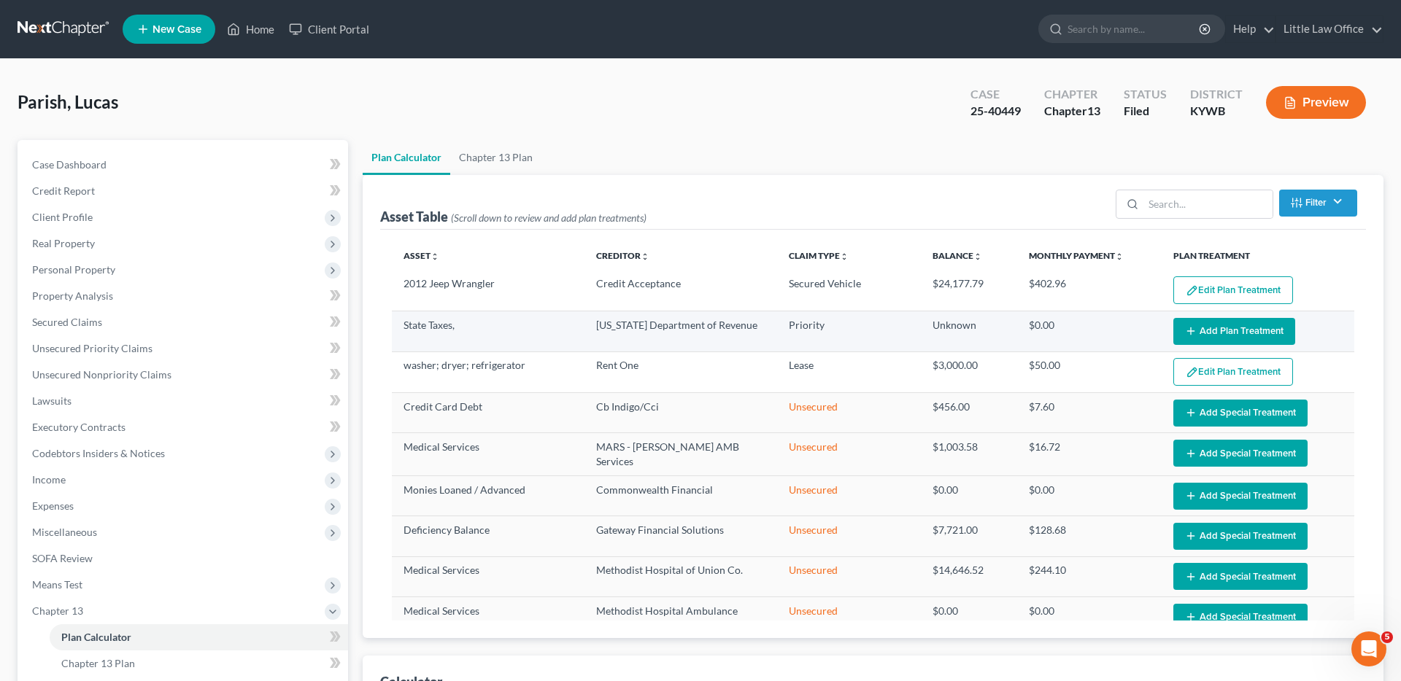
select select "59"
